Goal: Task Accomplishment & Management: Manage account settings

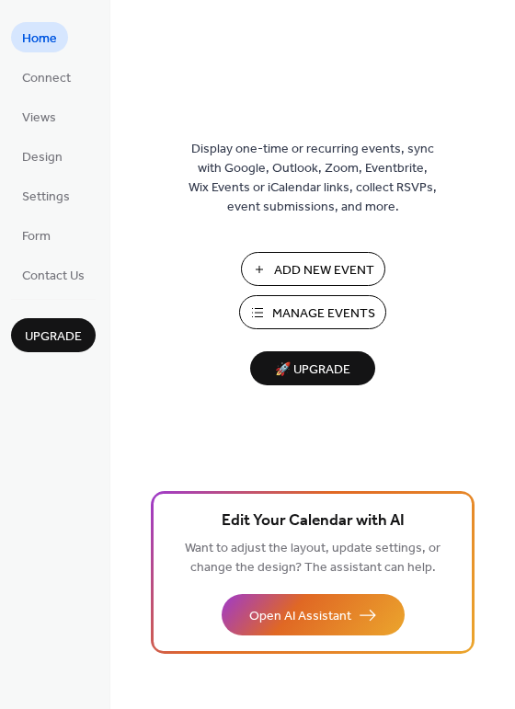
click at [302, 309] on span "Manage Events" at bounding box center [323, 313] width 103 height 19
click at [29, 112] on span "Views" at bounding box center [39, 117] width 34 height 19
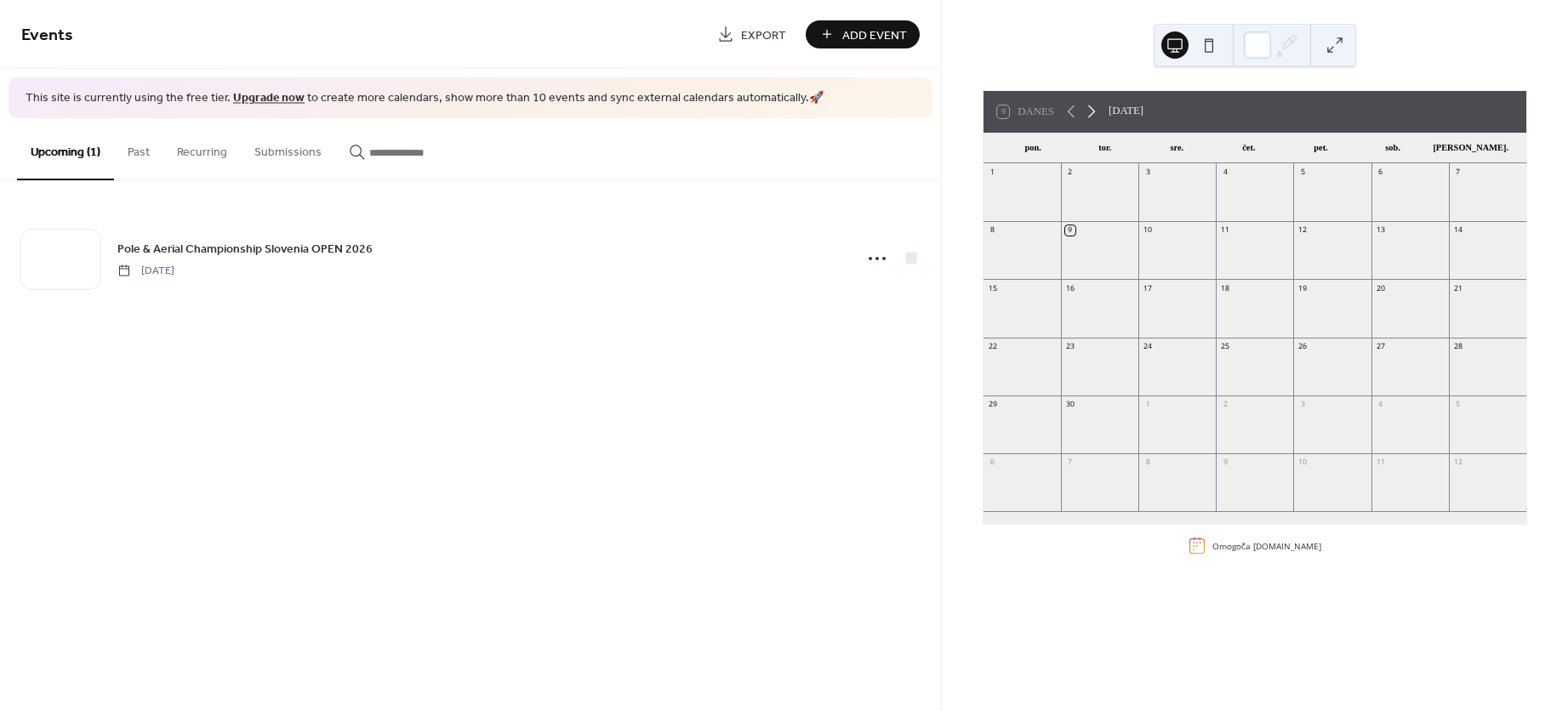
click at [1093, 115] on icon at bounding box center [1092, 111] width 20 height 20
click at [1066, 111] on icon at bounding box center [1069, 111] width 20 height 20
click at [1209, 45] on button at bounding box center [1208, 44] width 27 height 27
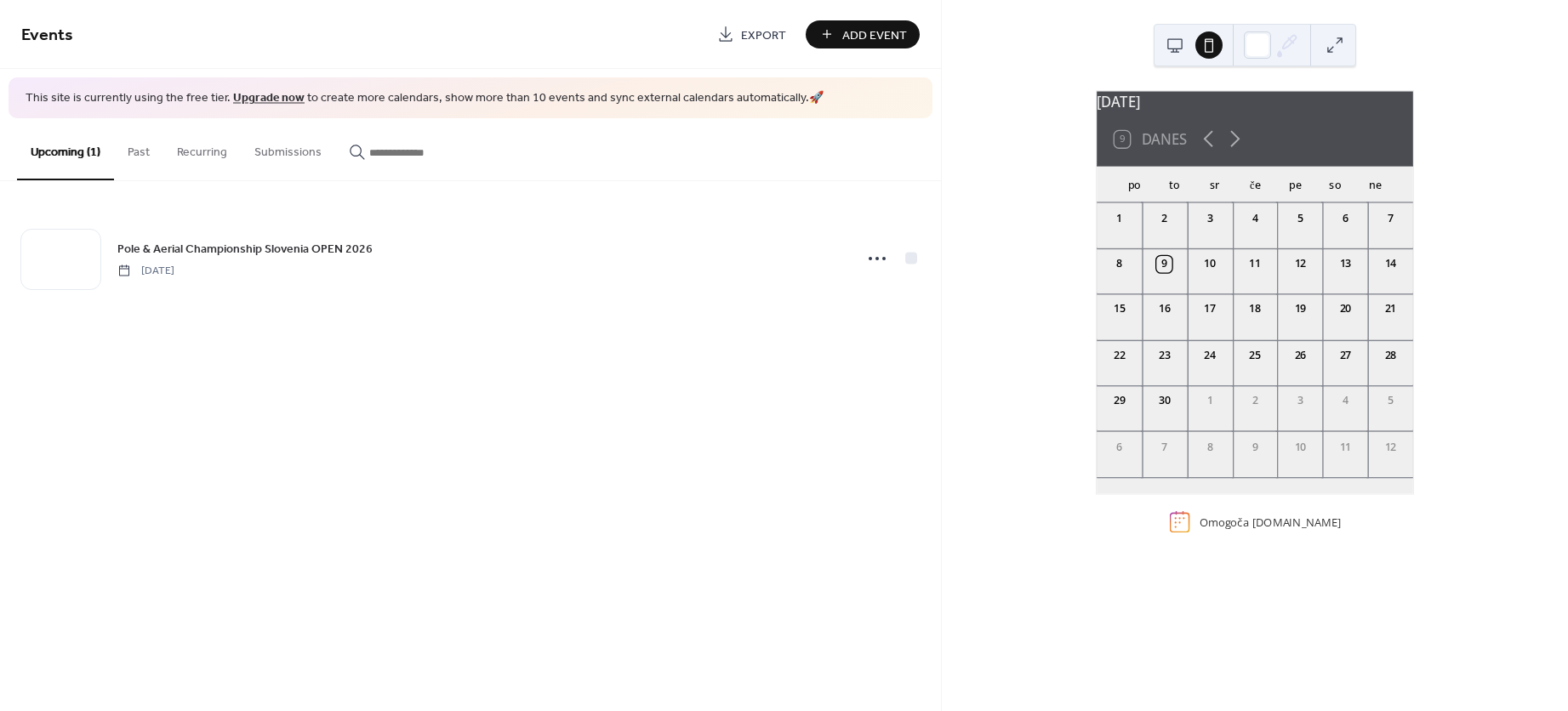
click at [1171, 50] on button at bounding box center [1174, 44] width 27 height 27
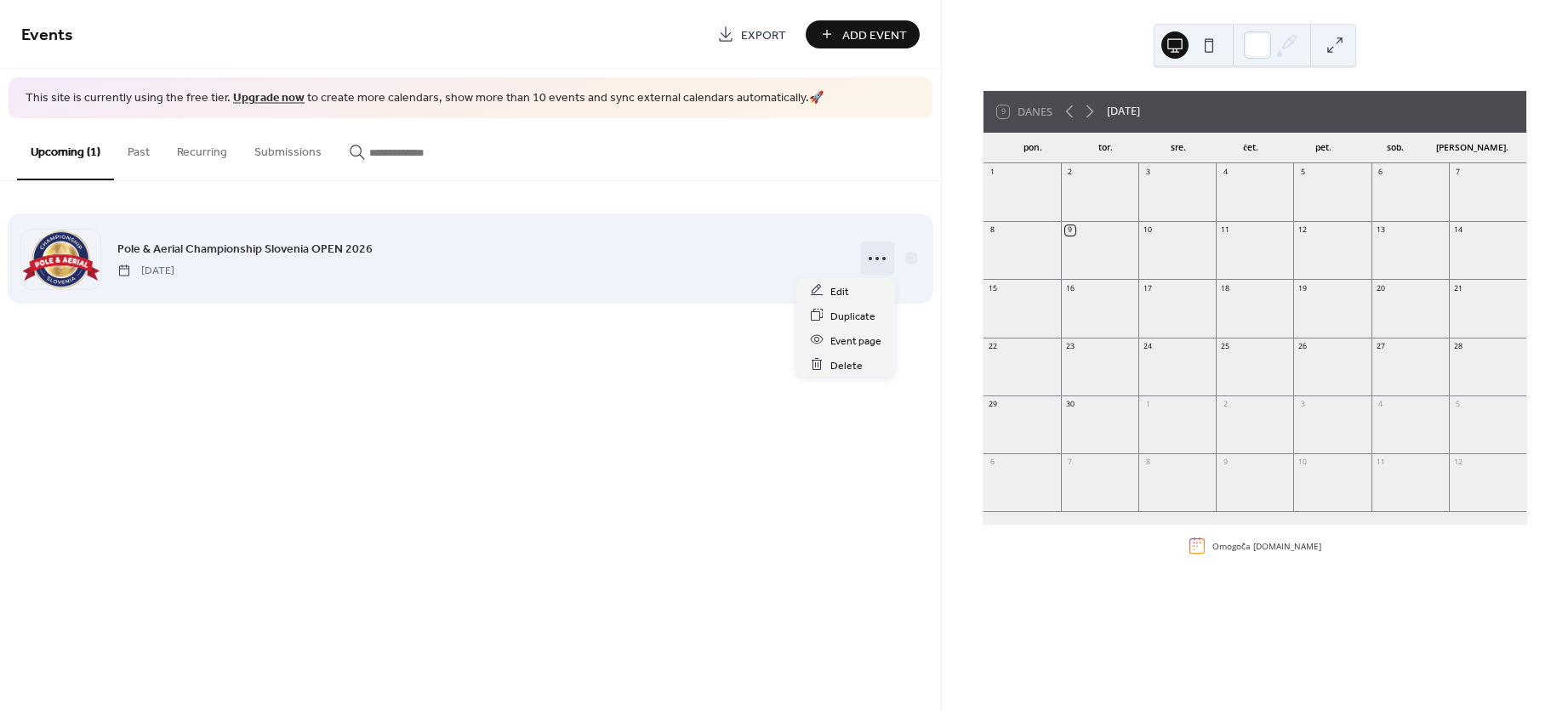
click at [870, 264] on icon at bounding box center [876, 258] width 27 height 27
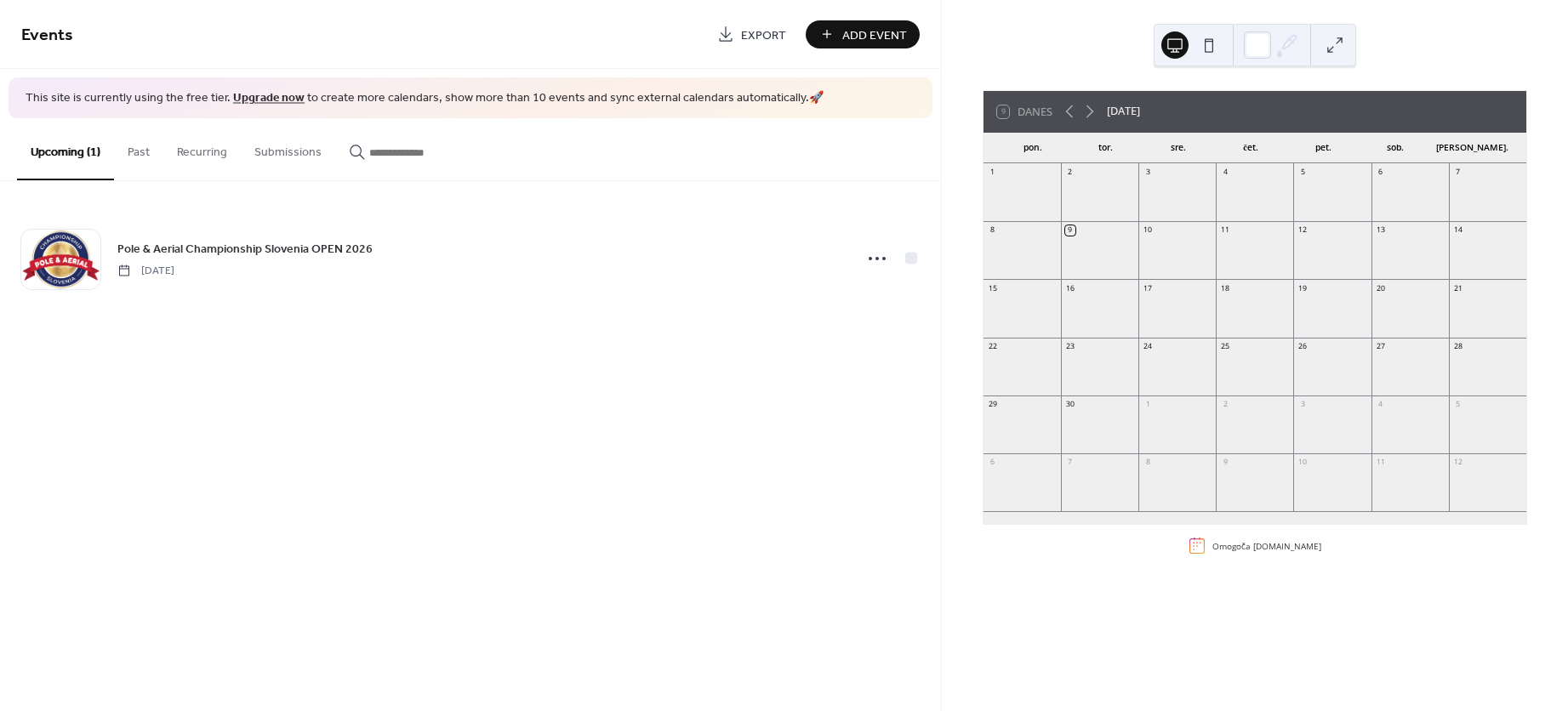
click at [132, 157] on button "Past" at bounding box center [138, 148] width 49 height 60
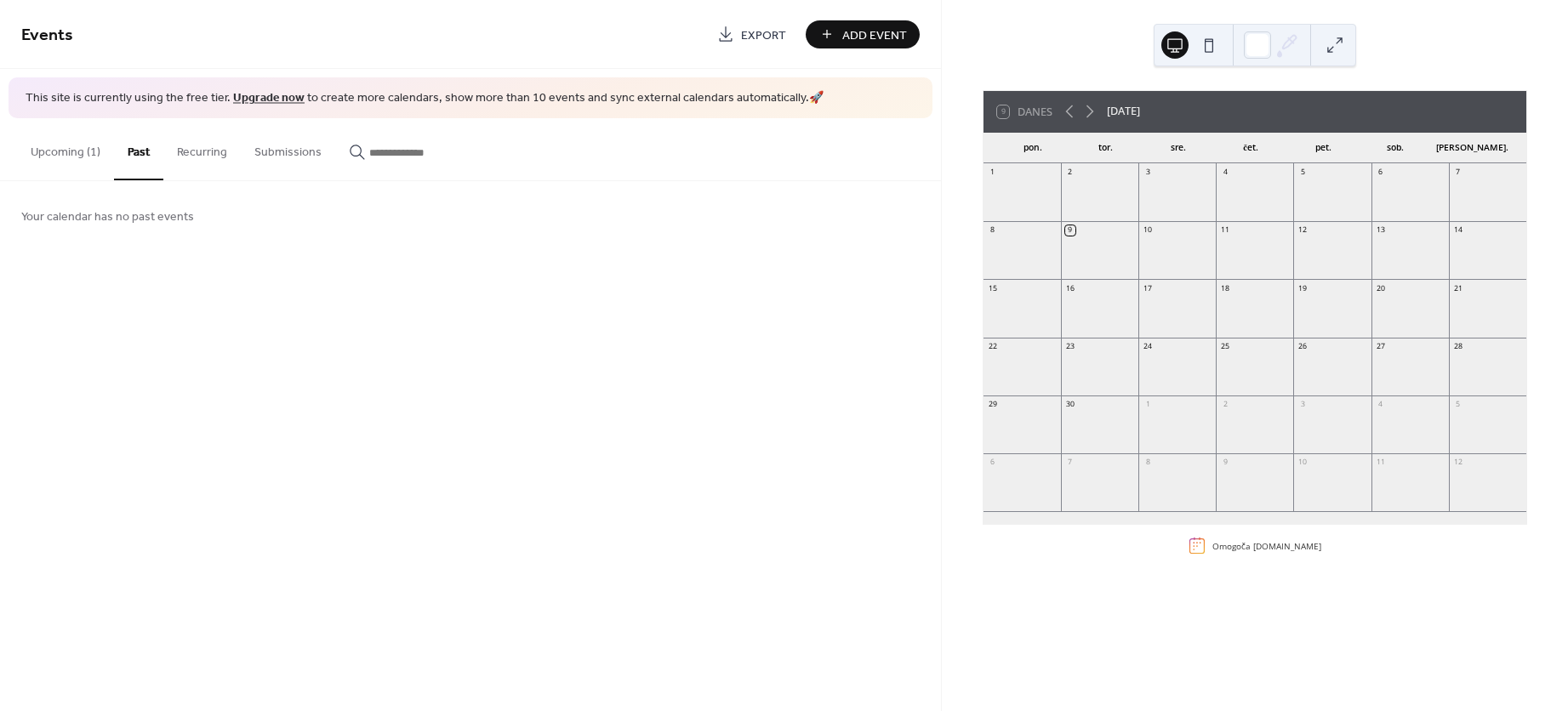
click at [174, 159] on button "Recurring" at bounding box center [203, 148] width 78 height 60
drag, startPoint x: 237, startPoint y: 174, endPoint x: 265, endPoint y: 160, distance: 31.3
click at [265, 160] on div "Upcoming (1) Past Recurring Submissions" at bounding box center [470, 150] width 941 height 63
click at [265, 160] on button "Submissions" at bounding box center [288, 148] width 94 height 60
click at [267, 99] on link "Upgrade now" at bounding box center [268, 98] width 71 height 23
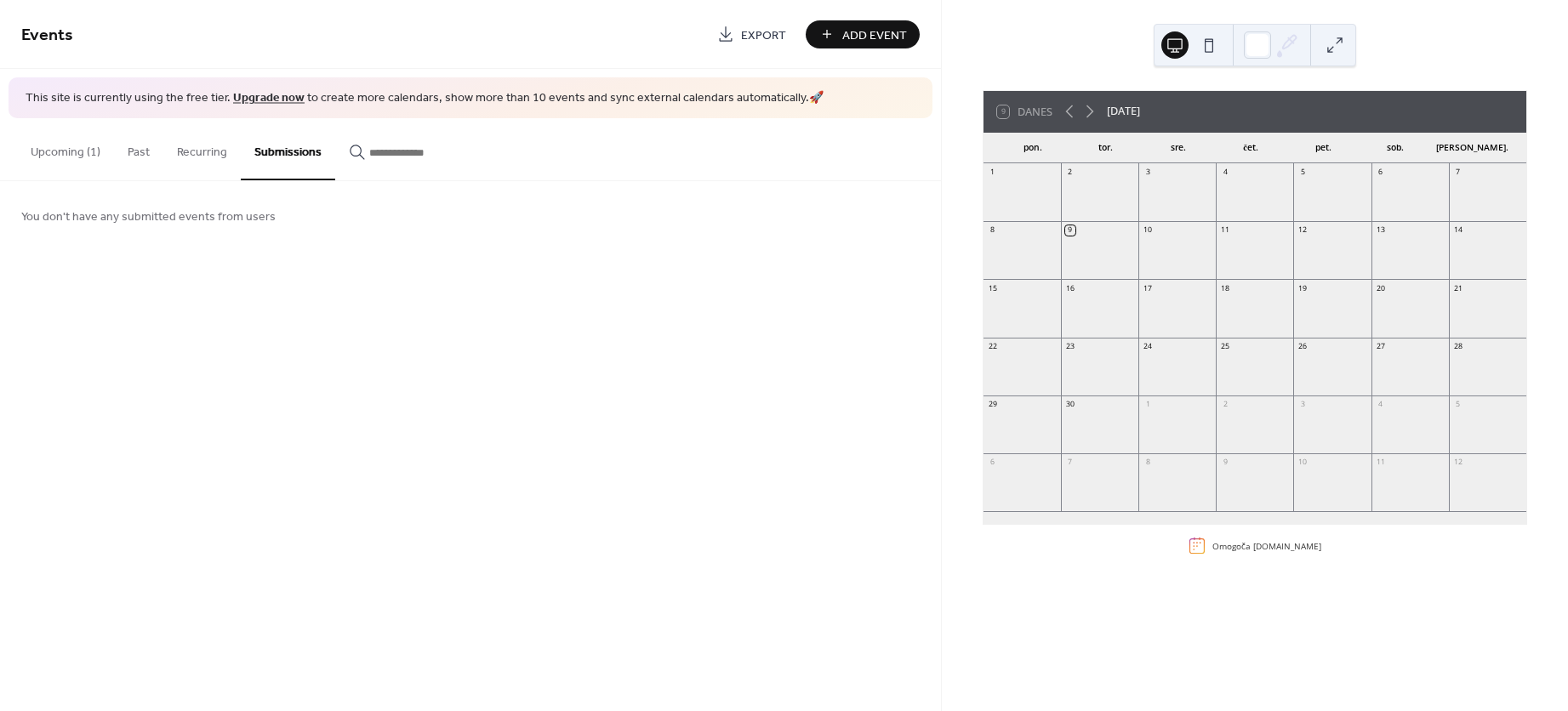
click at [1145, 304] on div at bounding box center [1177, 315] width 78 height 35
click at [1268, 544] on link "[DOMAIN_NAME]" at bounding box center [1287, 546] width 68 height 12
